Goal: Task Accomplishment & Management: Use online tool/utility

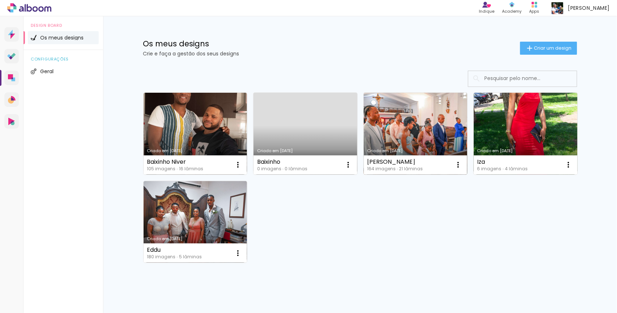
click at [420, 128] on link "Criado em [DATE]" at bounding box center [416, 134] width 104 height 82
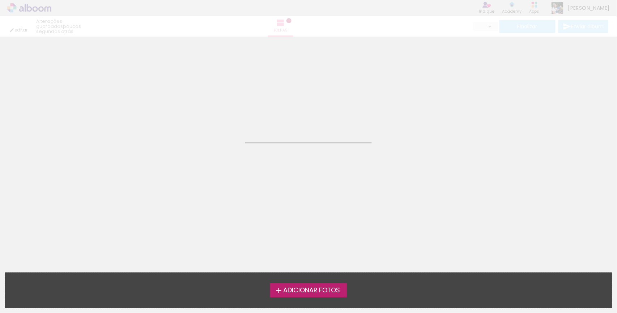
click at [420, 128] on neon-animated-pages "Confirmar Cancelar" at bounding box center [308, 175] width 617 height 276
